Goal: Task Accomplishment & Management: Manage account settings

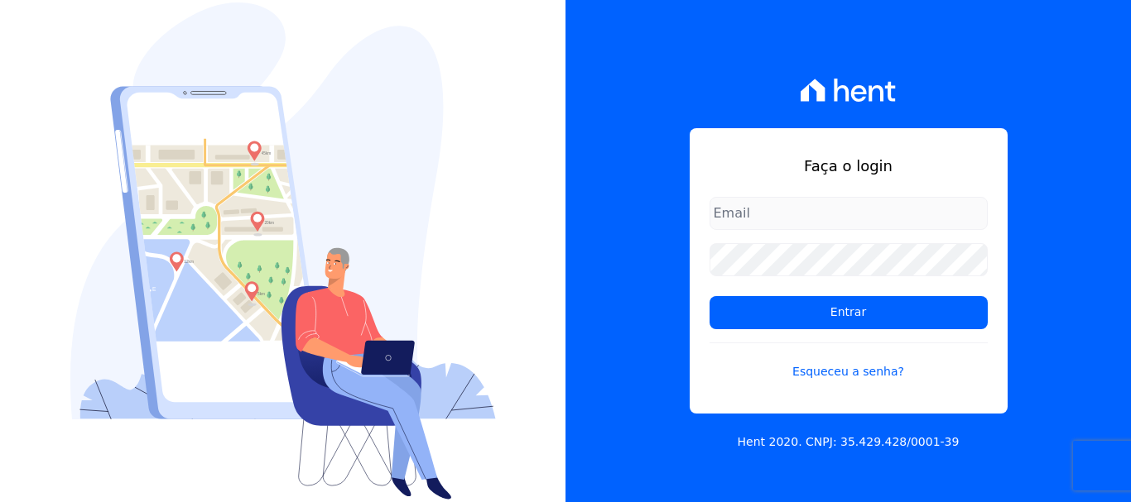
click at [887, 213] on input "email" at bounding box center [848, 213] width 278 height 33
type input "financ.junco@gmail.com"
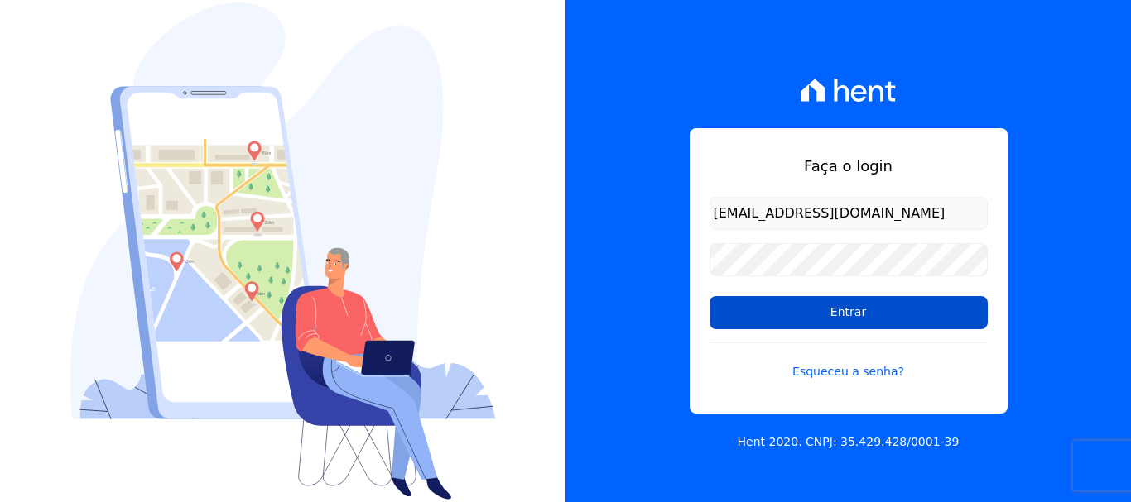
click at [845, 316] on input "Entrar" at bounding box center [848, 312] width 278 height 33
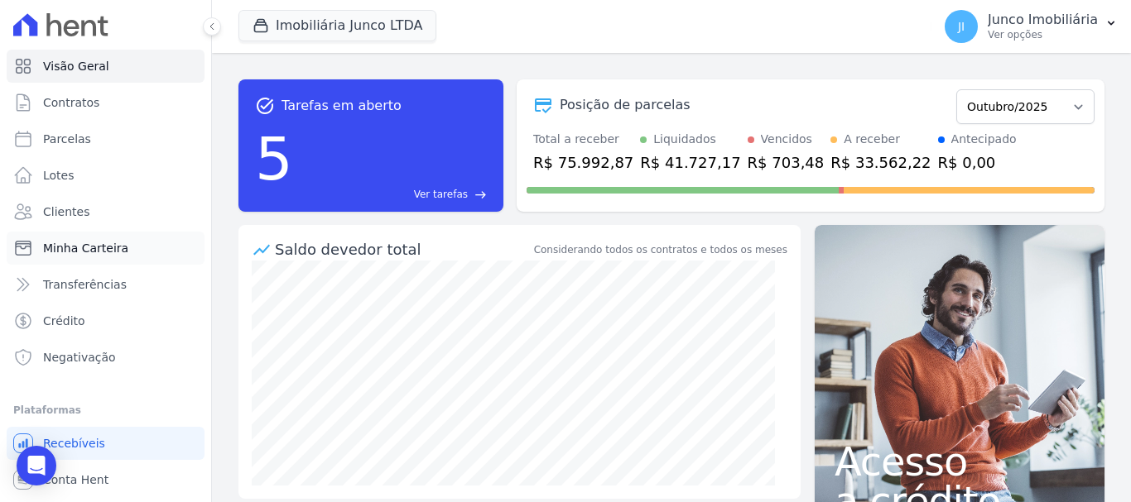
click at [66, 244] on span "Minha Carteira" at bounding box center [85, 248] width 85 height 17
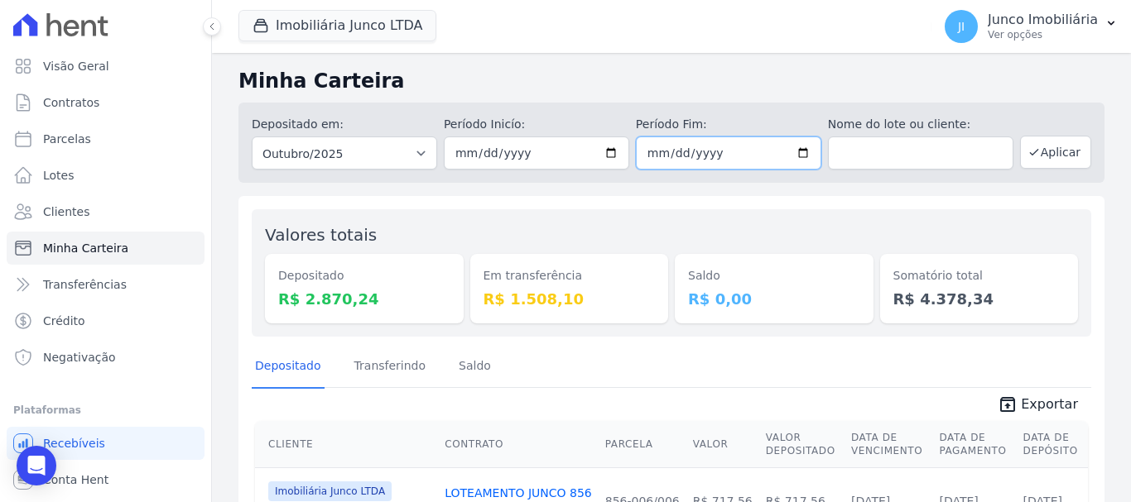
click at [799, 156] on input "[DATE]" at bounding box center [728, 153] width 185 height 33
type input "[DATE]"
click at [1056, 148] on button "Aplicar" at bounding box center [1055, 152] width 71 height 33
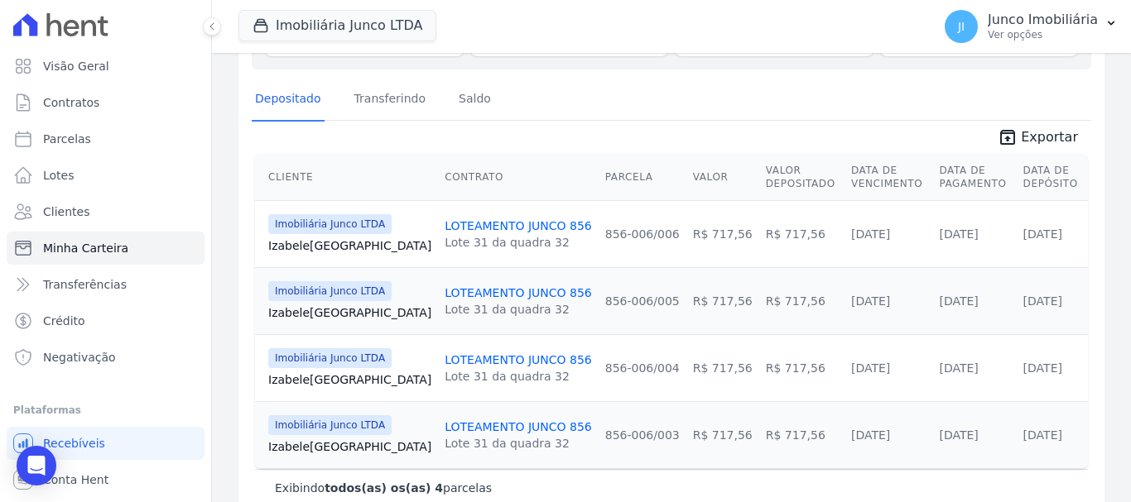
scroll to position [301, 0]
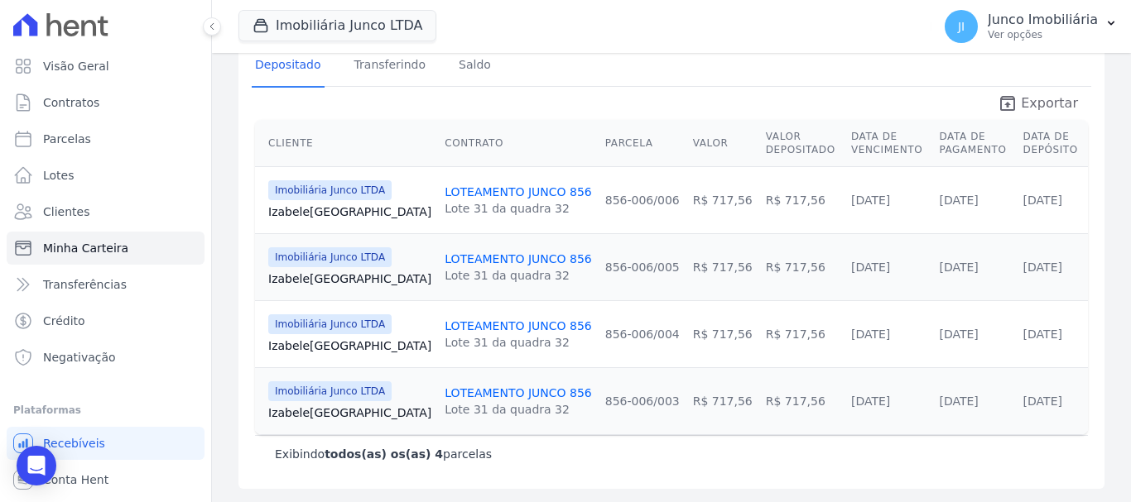
click at [1055, 98] on span "Exportar" at bounding box center [1049, 104] width 57 height 20
click at [1024, 39] on p "Ver opções" at bounding box center [1042, 34] width 110 height 13
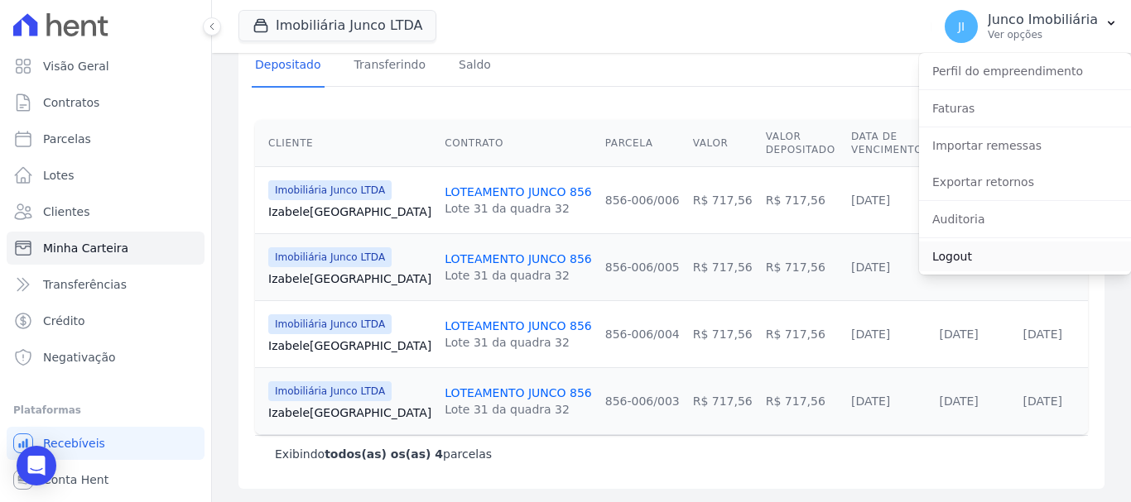
click at [944, 259] on link "Logout" at bounding box center [1025, 257] width 212 height 30
